Goal: Task Accomplishment & Management: Use online tool/utility

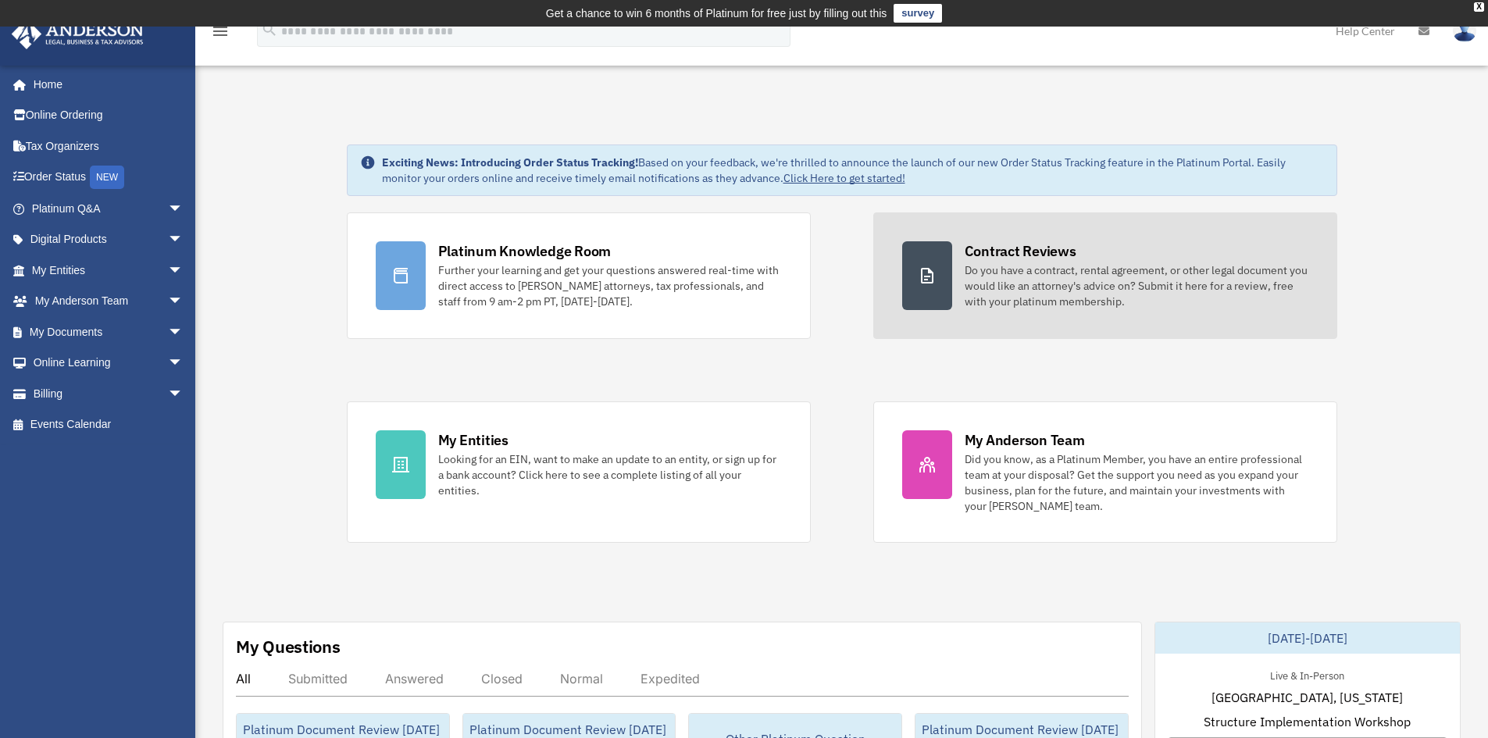
click at [1059, 296] on div "Do you have a contract, rental agreement, or other legal document you would lik…" at bounding box center [1137, 285] width 344 height 47
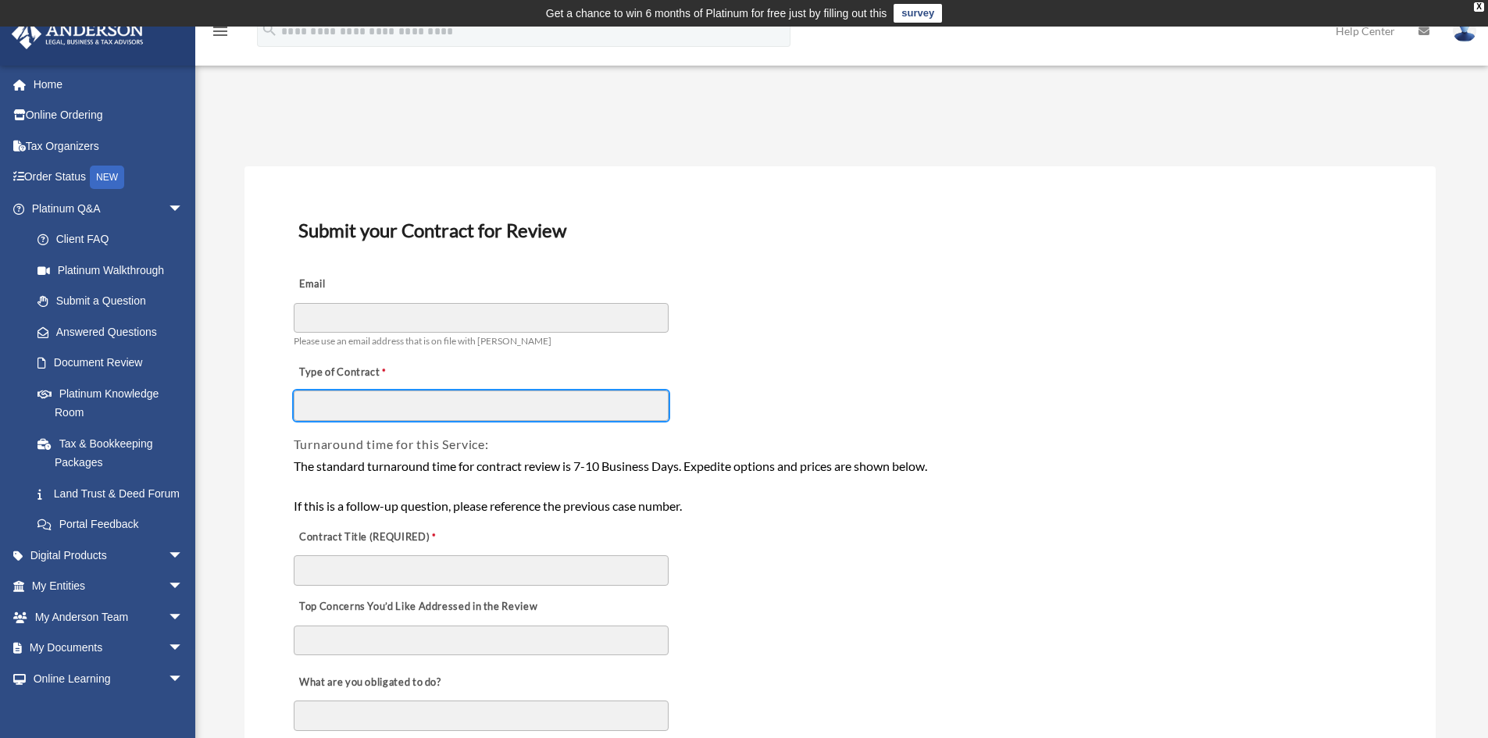
click at [387, 409] on input "Type of Contract" at bounding box center [481, 406] width 375 height 30
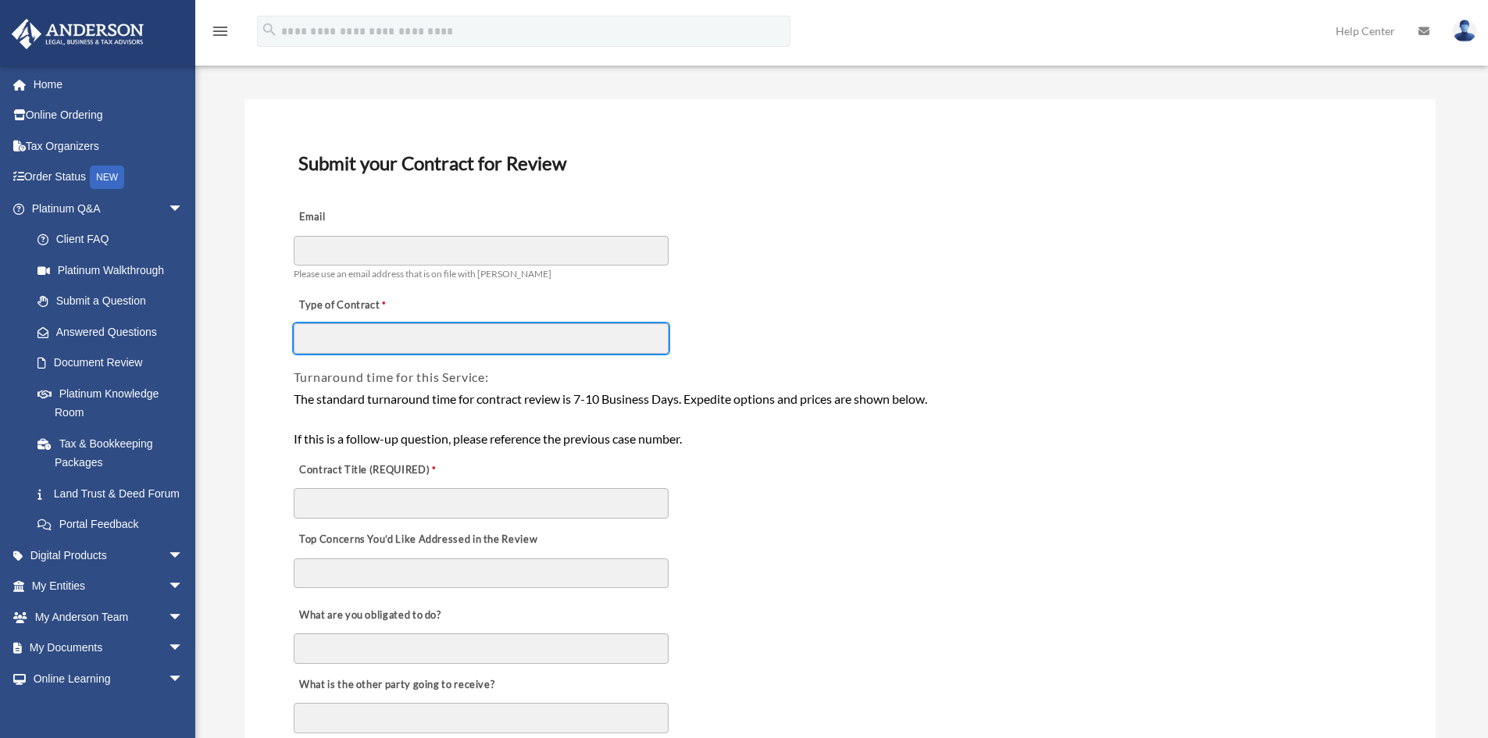
scroll to position [156, 0]
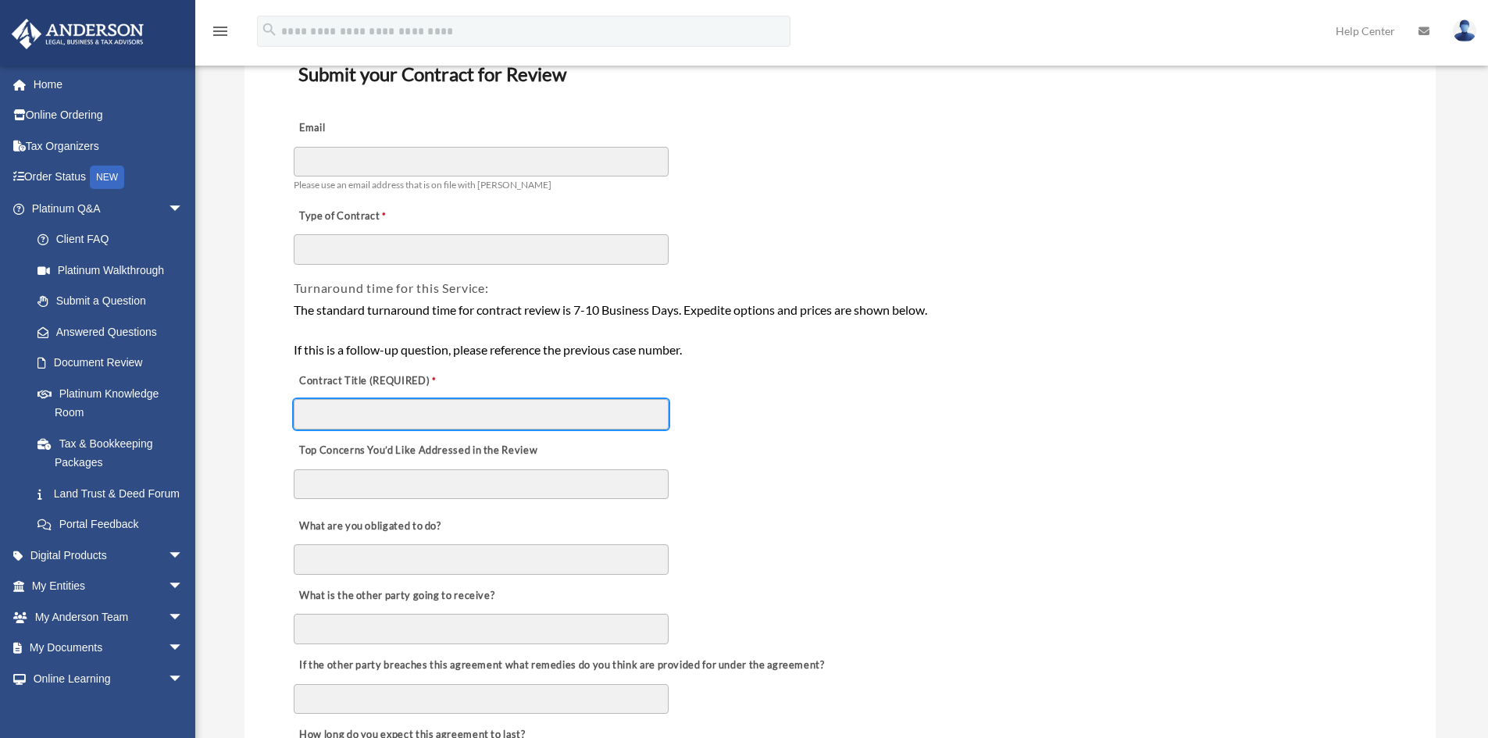
click at [434, 415] on input "Contract Title (REQUIRED)" at bounding box center [481, 414] width 375 height 30
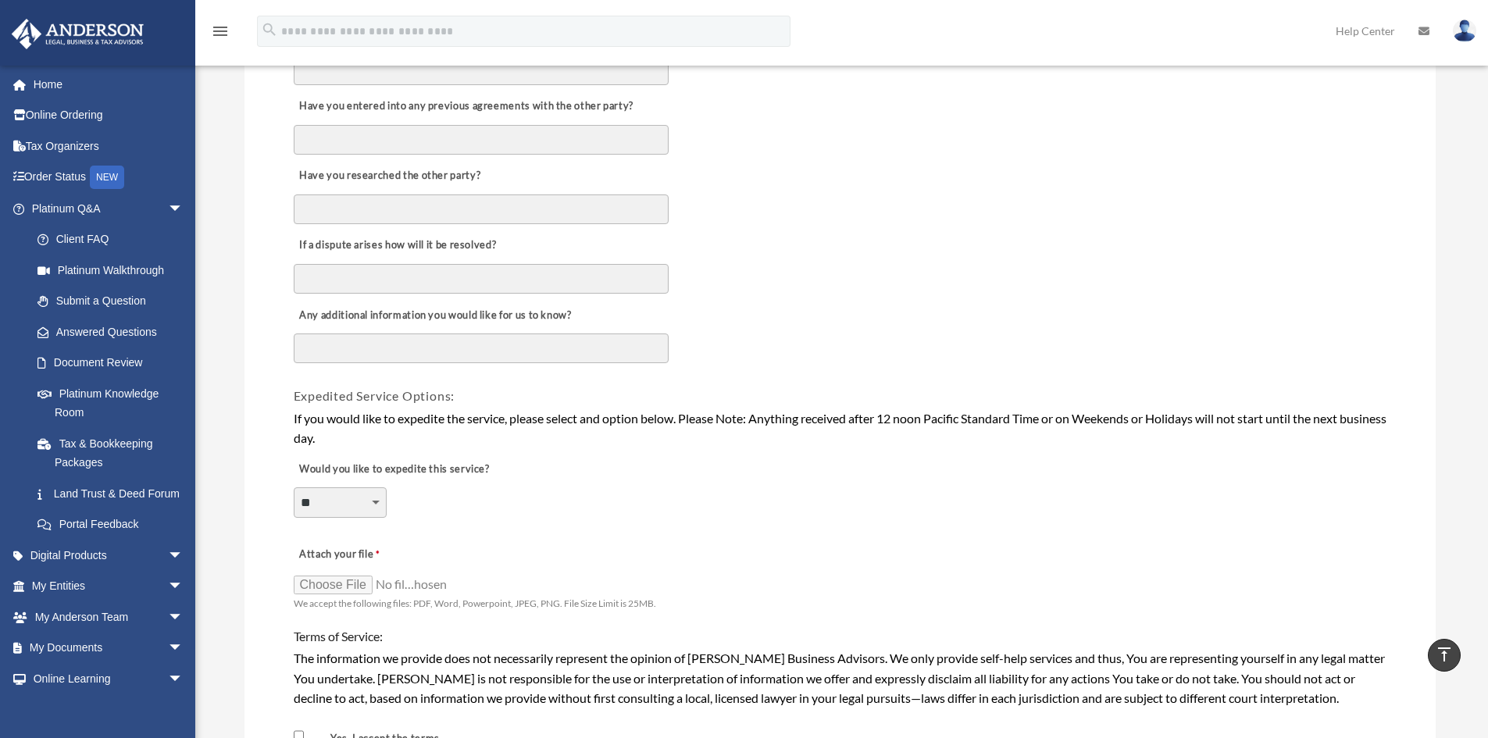
scroll to position [859, 0]
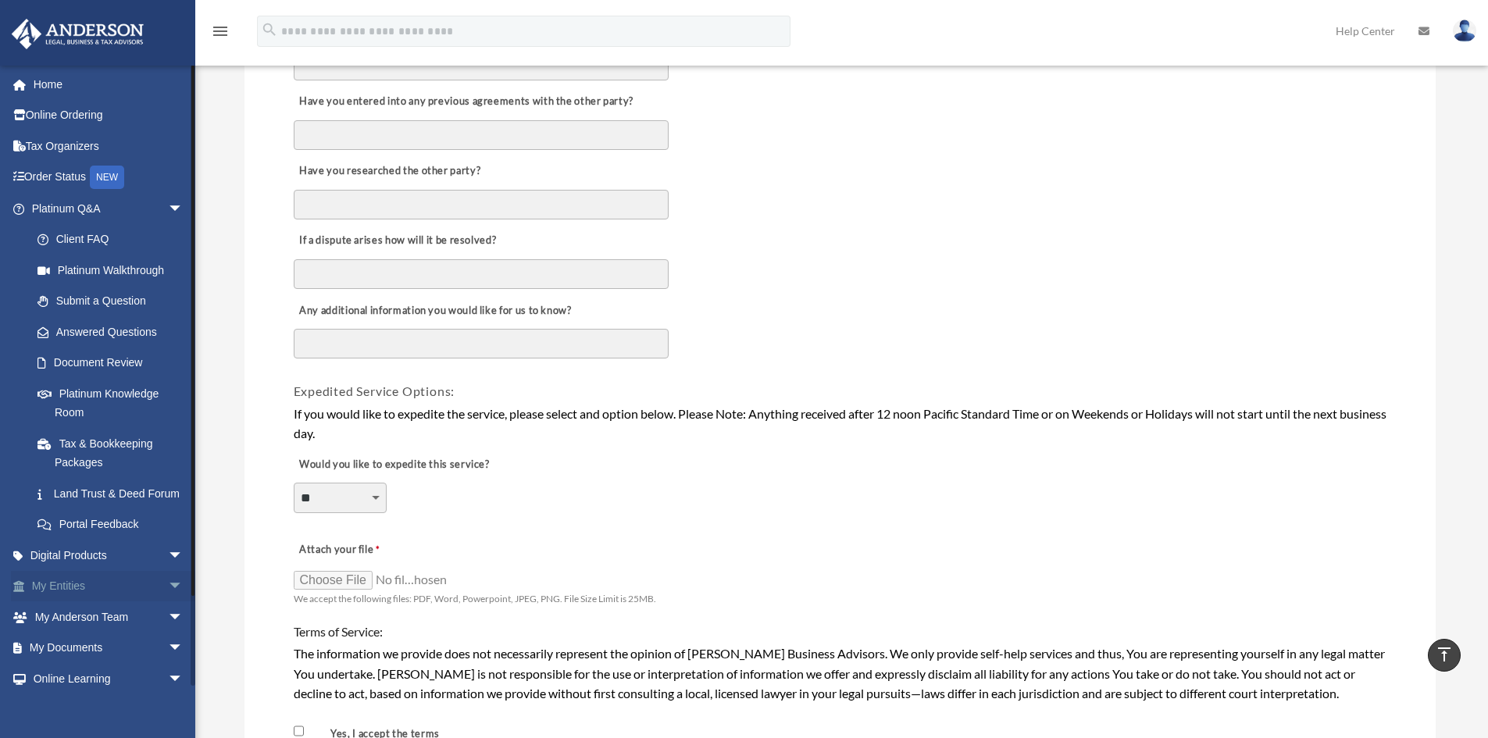
click at [168, 603] on span "arrow_drop_down" at bounding box center [183, 587] width 31 height 32
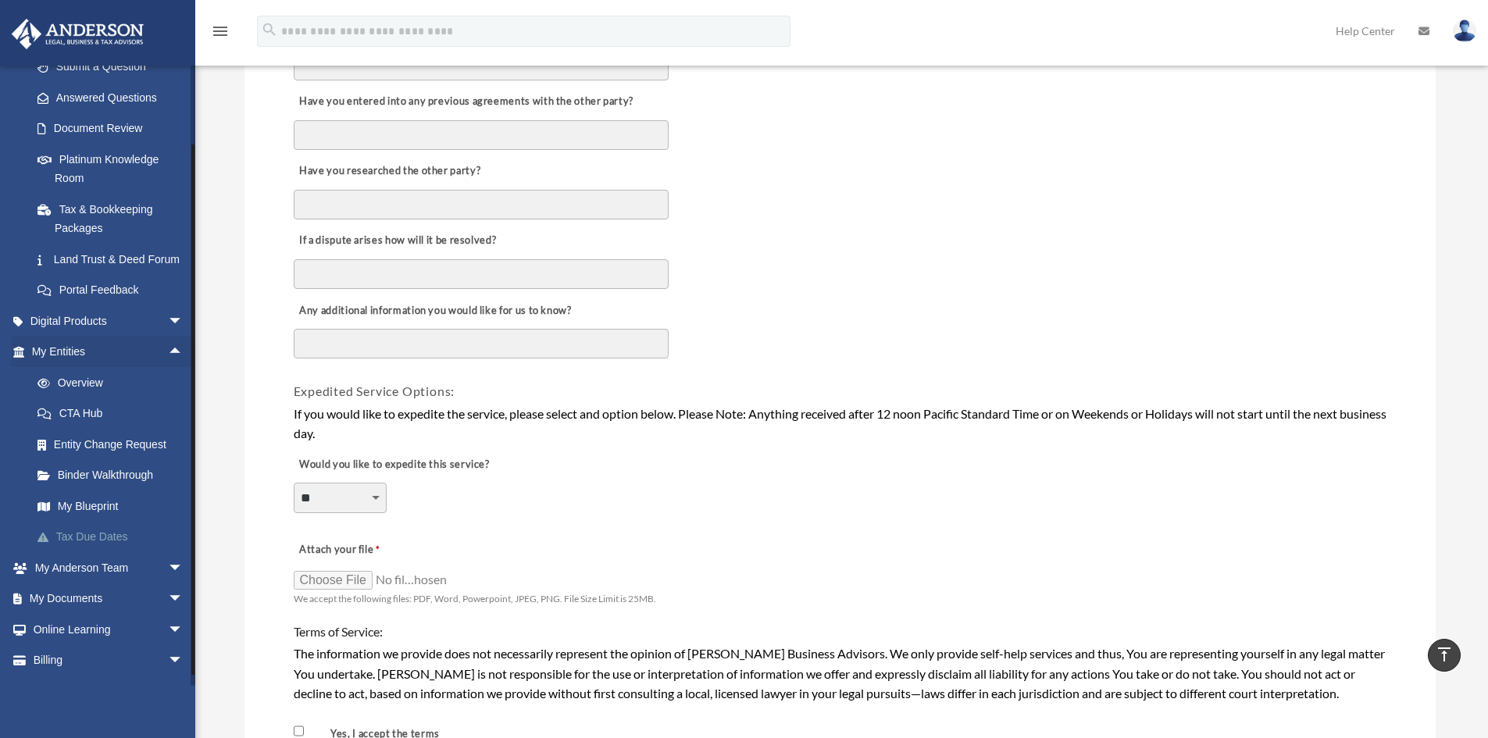
scroll to position [278, 0]
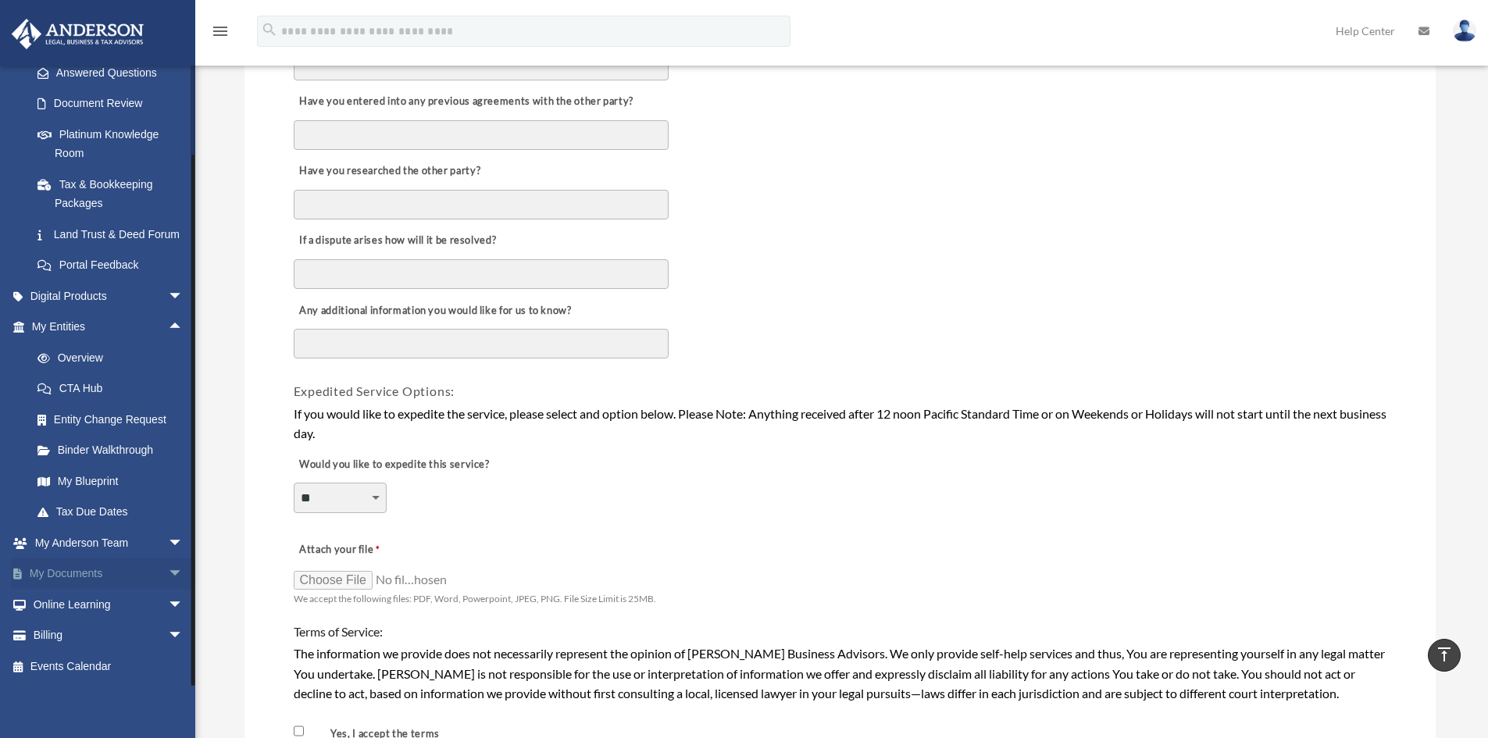
click at [168, 570] on span "arrow_drop_down" at bounding box center [183, 575] width 31 height 32
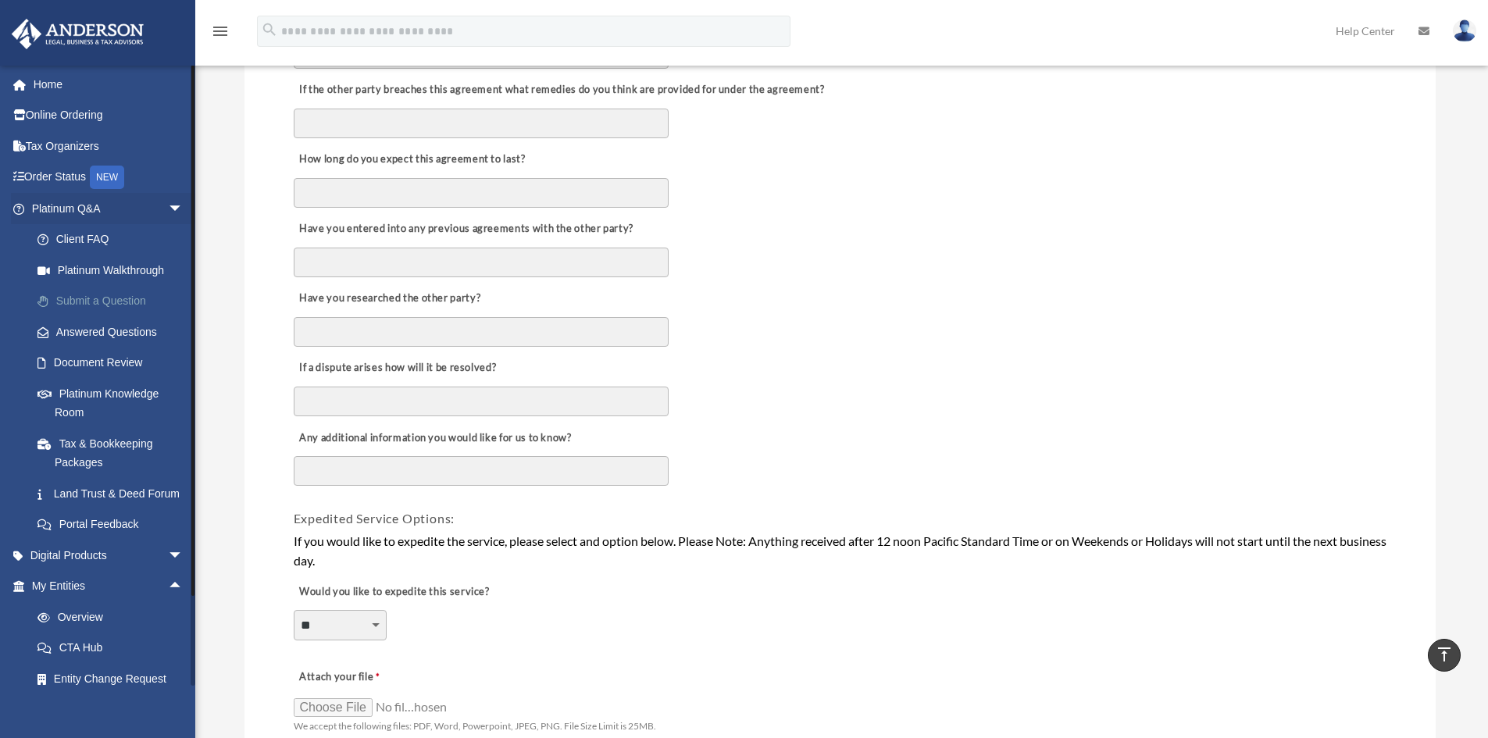
scroll to position [703, 0]
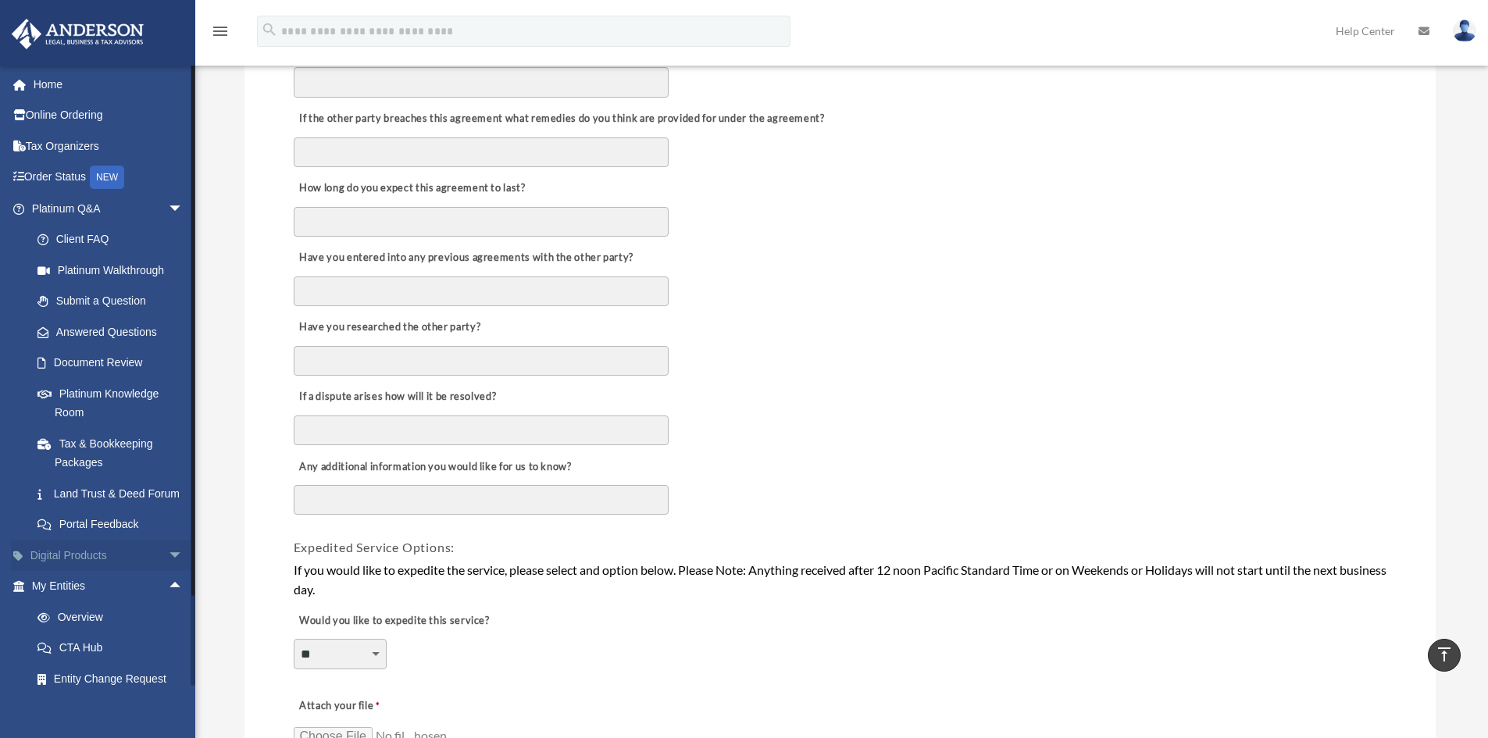
click at [168, 567] on span "arrow_drop_down" at bounding box center [183, 556] width 31 height 32
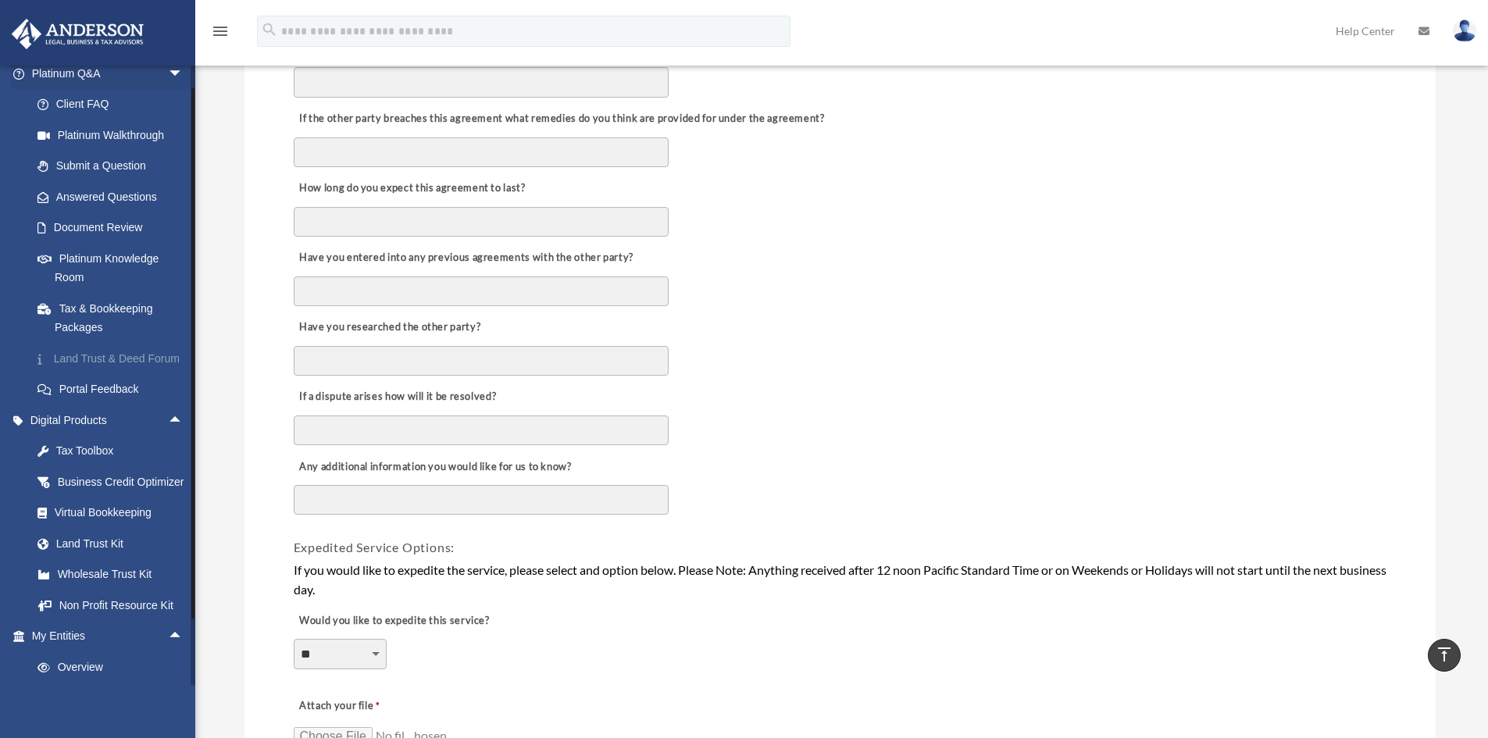
scroll to position [156, 0]
